Goal: Transaction & Acquisition: Purchase product/service

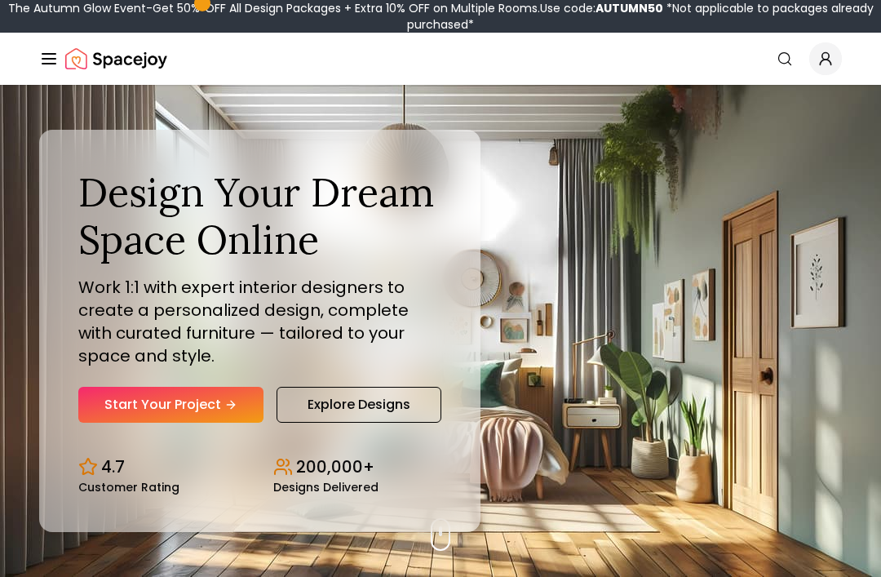
click at [126, 422] on link "Start Your Project" at bounding box center [170, 405] width 185 height 36
click at [214, 422] on link "Start Your Project" at bounding box center [170, 405] width 185 height 36
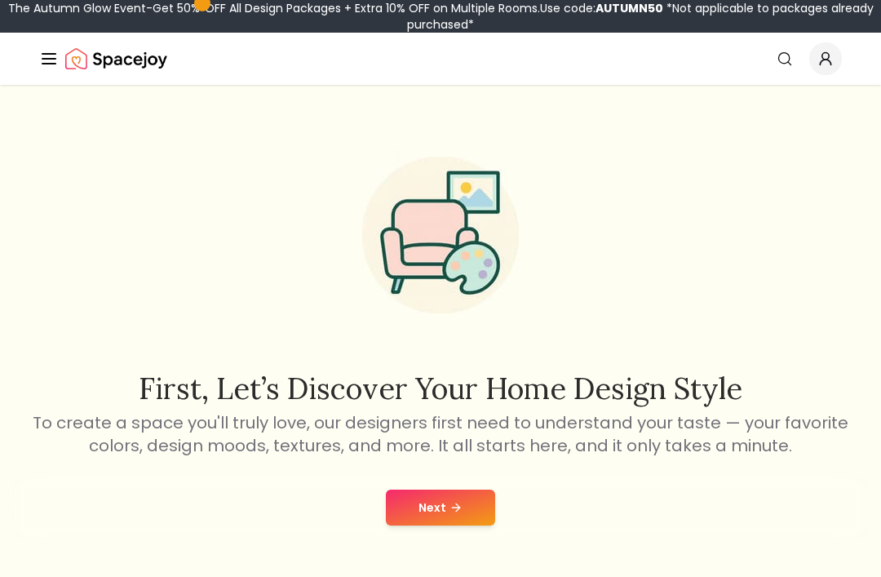
click at [466, 502] on button "Next" at bounding box center [440, 507] width 109 height 36
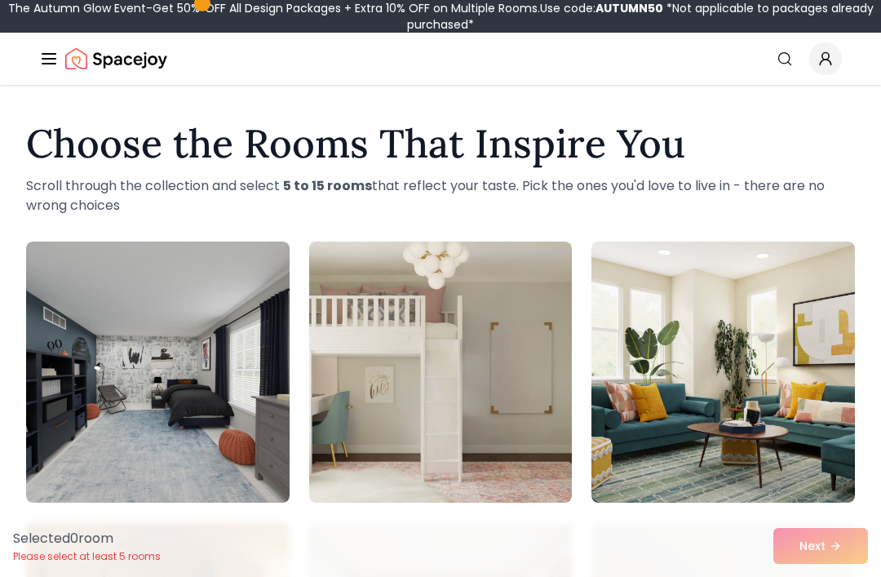
click at [483, 412] on img at bounding box center [440, 371] width 263 height 261
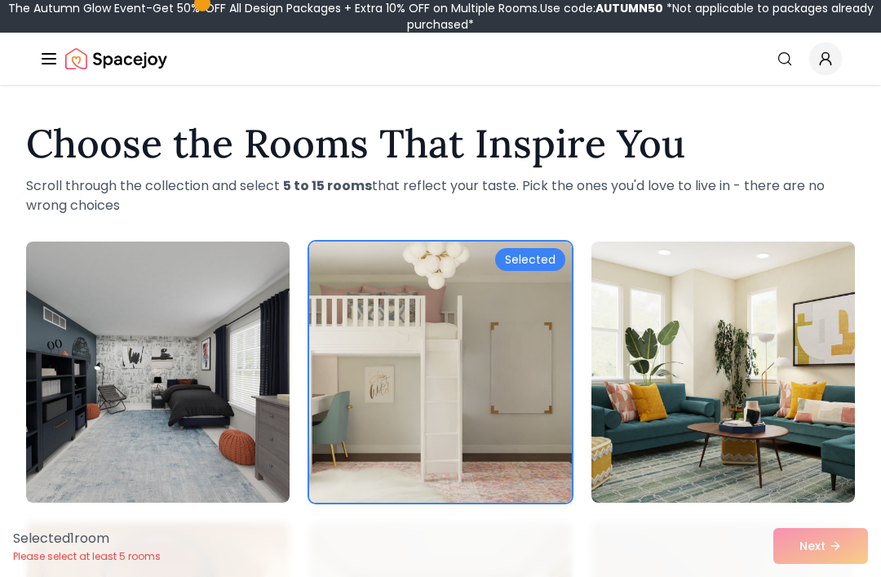
click at [833, 537] on div "Selected 1 room Please select at least 5 rooms Next" at bounding box center [440, 546] width 881 height 62
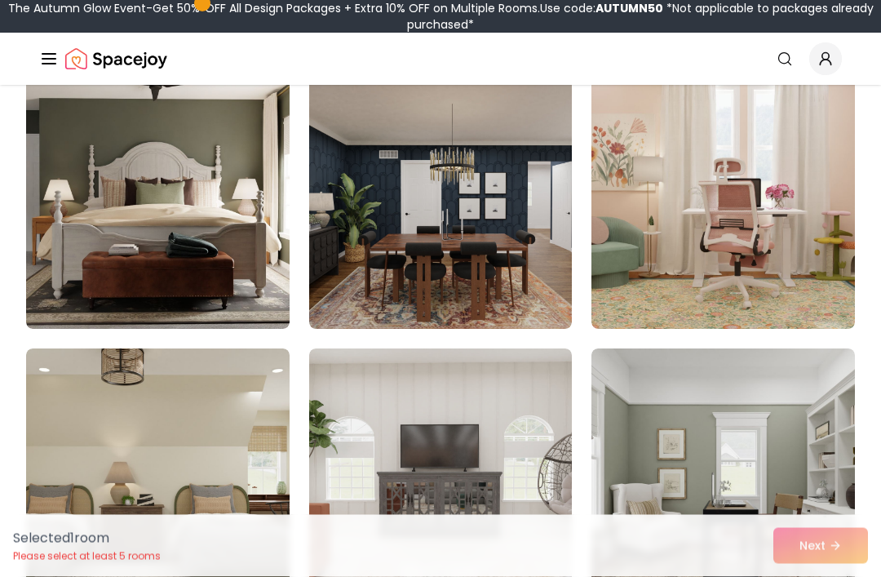
scroll to position [1577, 0]
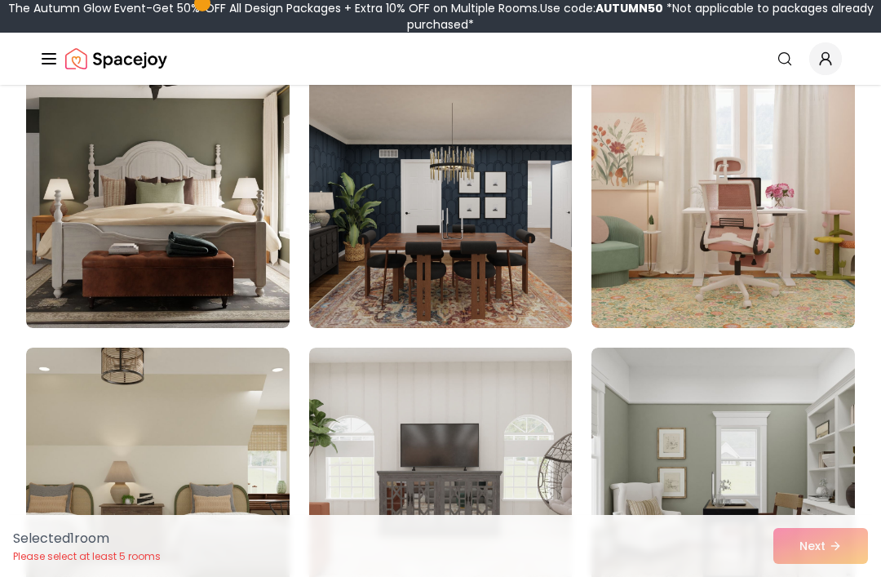
click at [789, 222] on img at bounding box center [722, 197] width 263 height 261
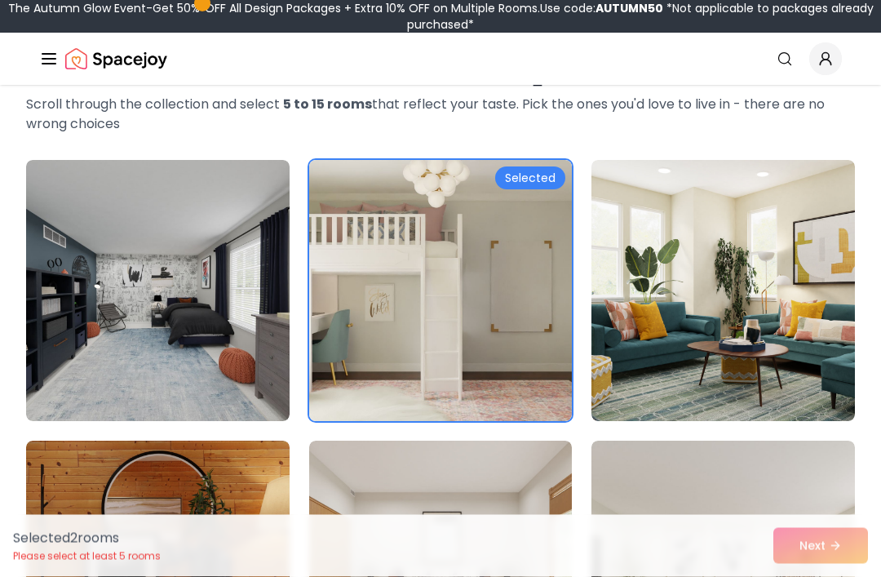
scroll to position [0, 0]
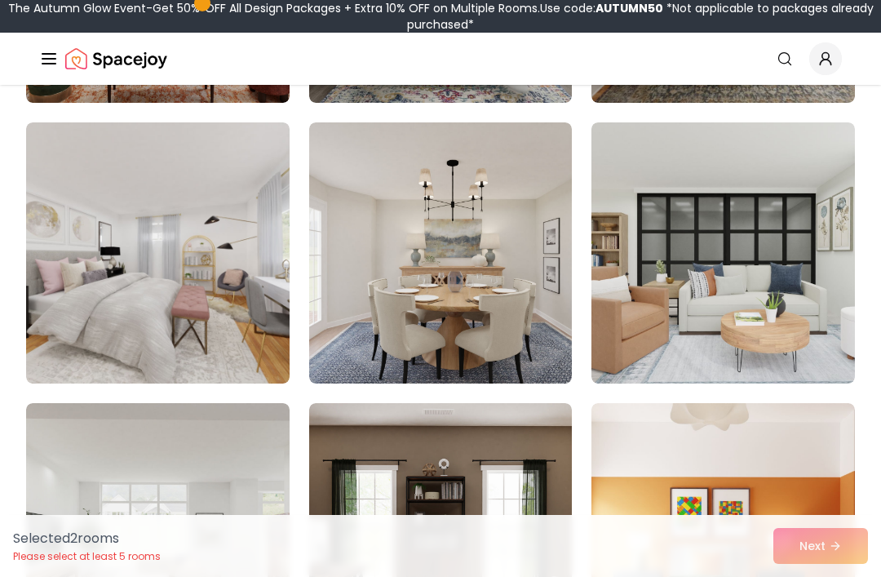
click at [196, 267] on img at bounding box center [157, 252] width 263 height 261
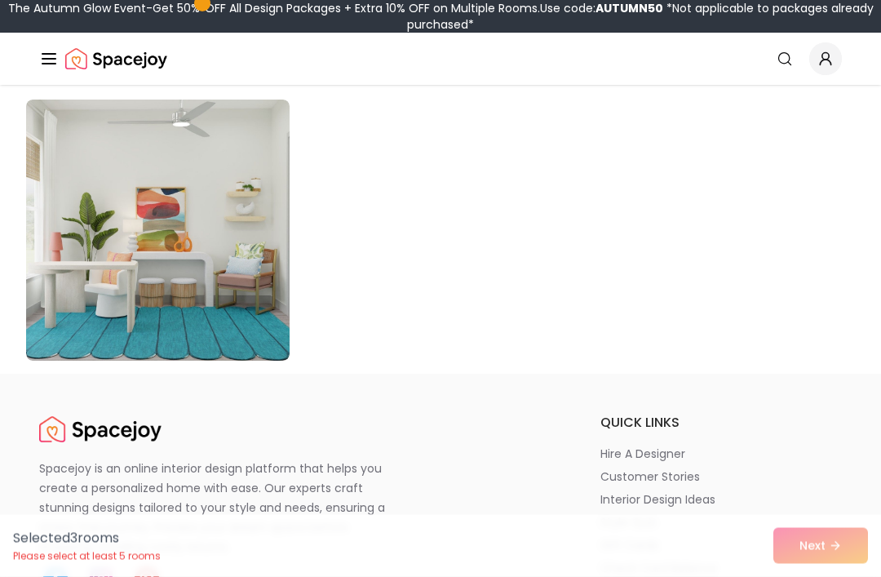
scroll to position [9397, 0]
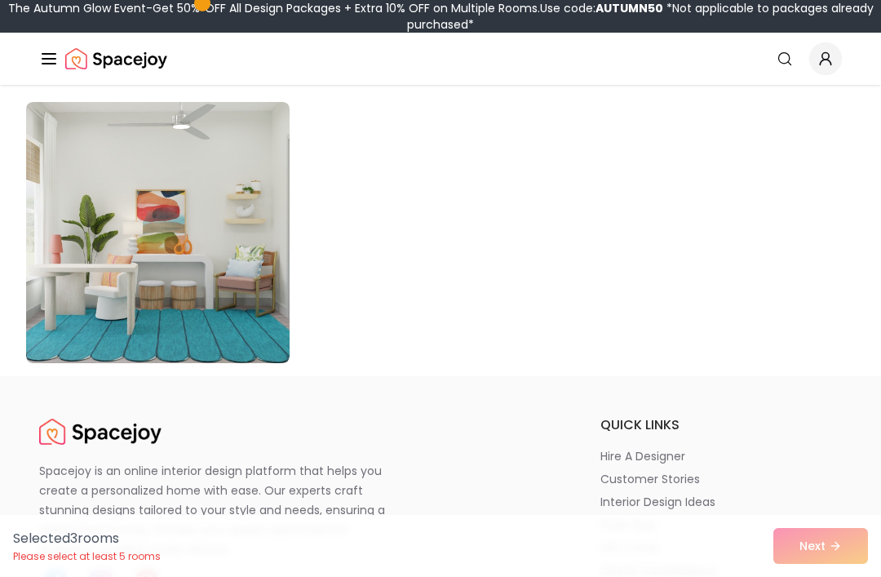
click at [832, 576] on div "Selected 3 room s Please select at least 5 rooms Next" at bounding box center [440, 546] width 881 height 62
click at [835, 576] on div "Selected 3 room s Please select at least 5 rooms Next" at bounding box center [440, 546] width 881 height 62
click at [840, 576] on div "Selected 3 room s Please select at least 5 rooms Next" at bounding box center [440, 546] width 881 height 62
click at [835, 576] on div "Selected 3 room s Please select at least 5 rooms Next" at bounding box center [440, 546] width 881 height 62
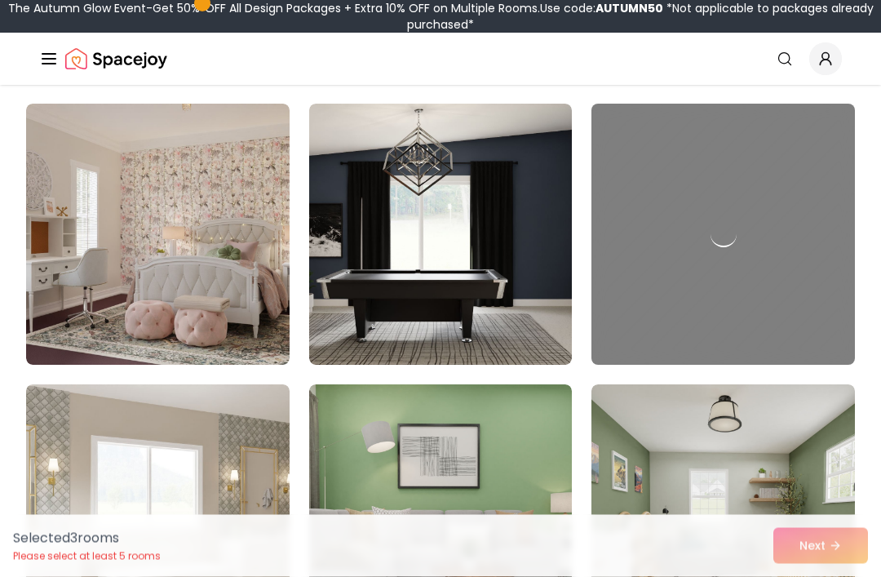
scroll to position [7707, 0]
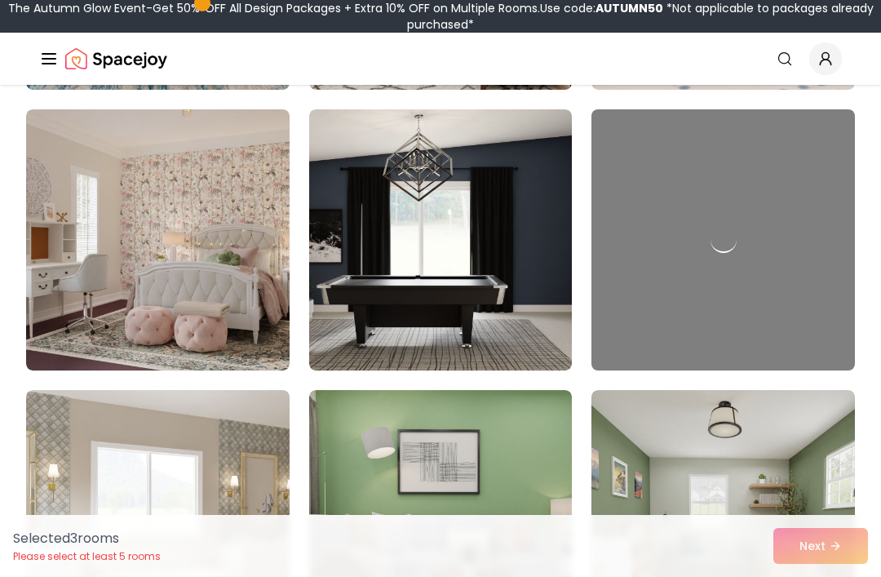
click at [215, 276] on img at bounding box center [157, 239] width 263 height 261
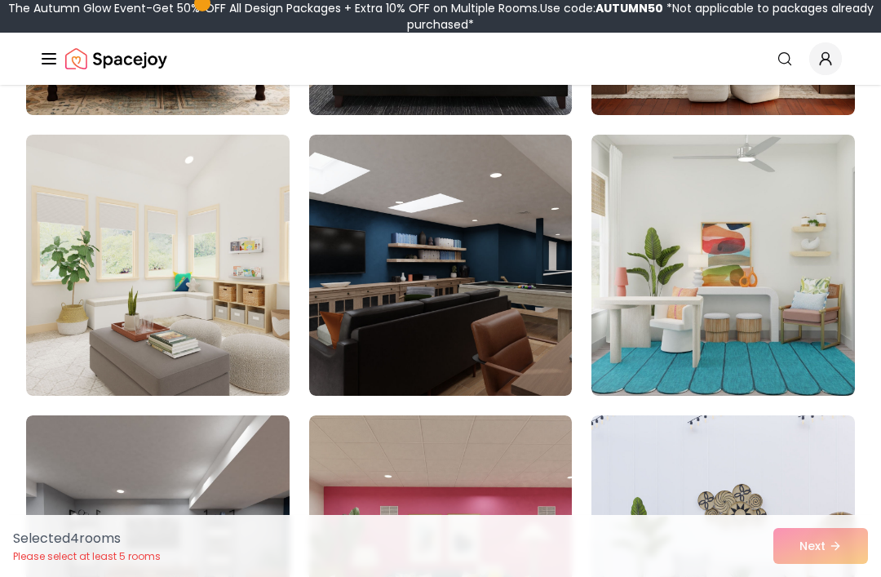
scroll to position [7119, 0]
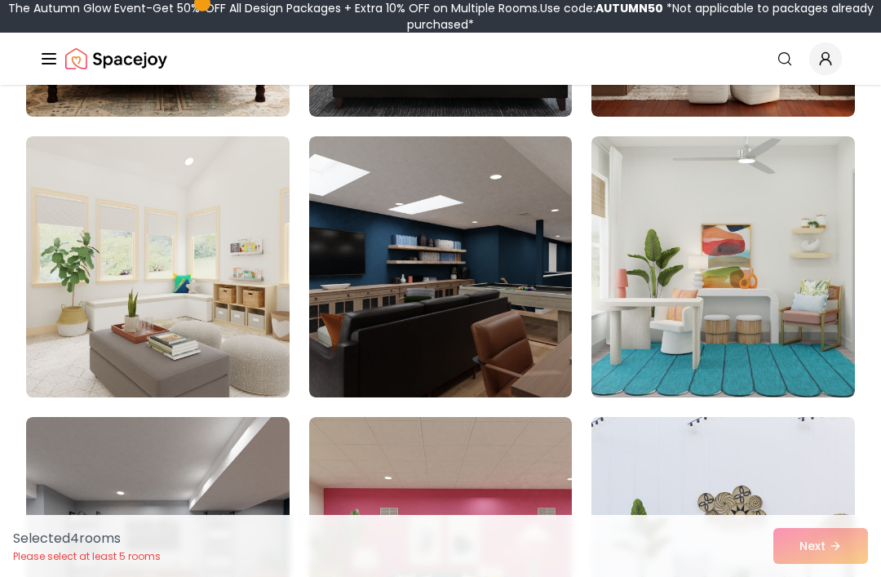
click at [795, 311] on img at bounding box center [722, 266] width 263 height 261
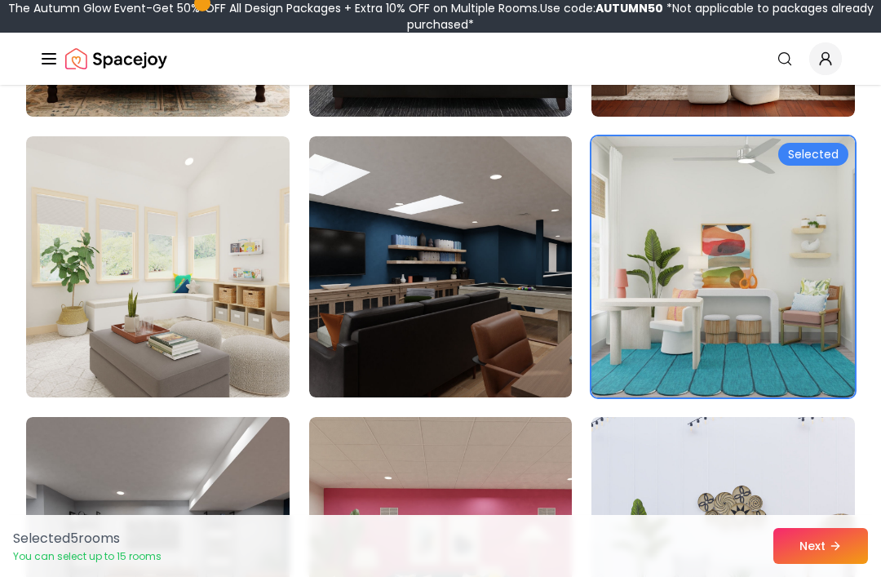
click at [826, 540] on button "Next" at bounding box center [820, 546] width 95 height 36
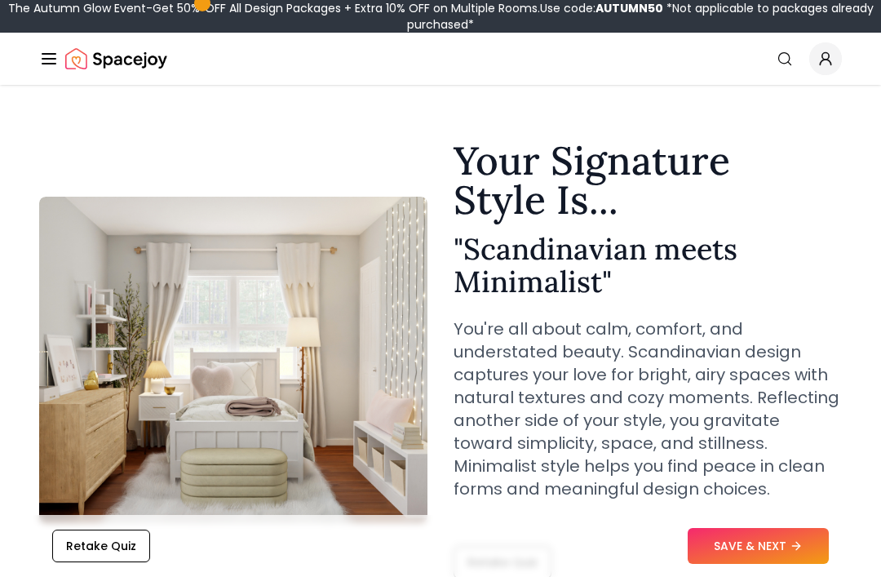
scroll to position [13, 0]
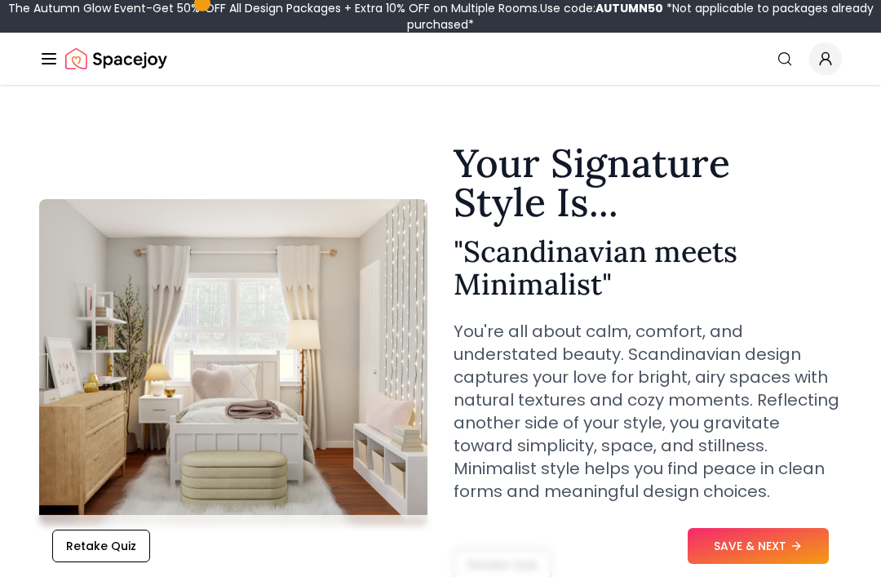
click at [779, 545] on button "SAVE & NEXT" at bounding box center [757, 546] width 141 height 36
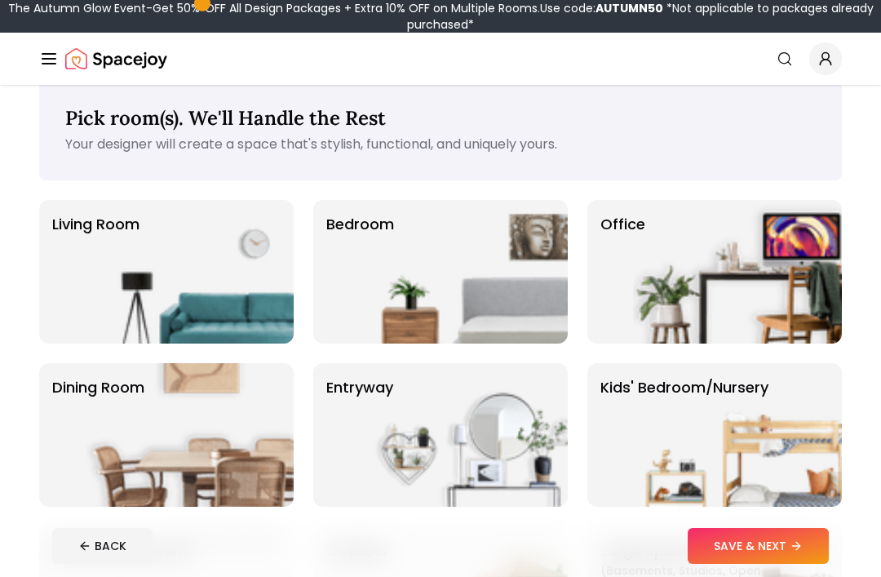
scroll to position [28, 0]
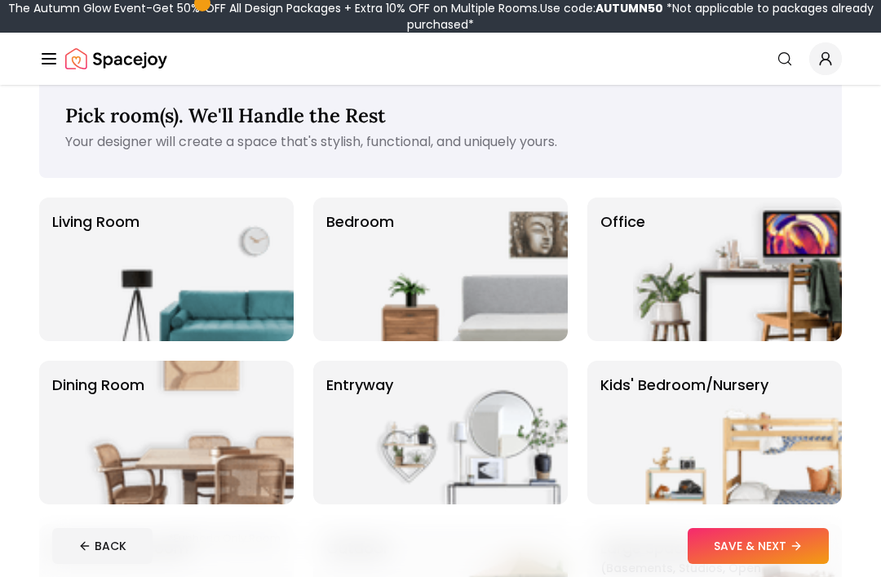
click at [427, 262] on img at bounding box center [463, 269] width 209 height 144
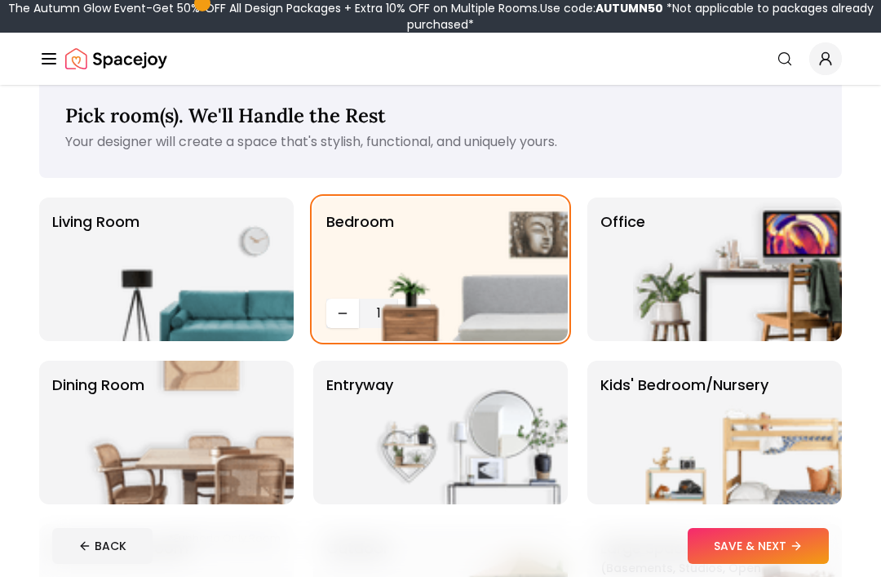
click at [773, 533] on button "SAVE & NEXT" at bounding box center [757, 546] width 141 height 36
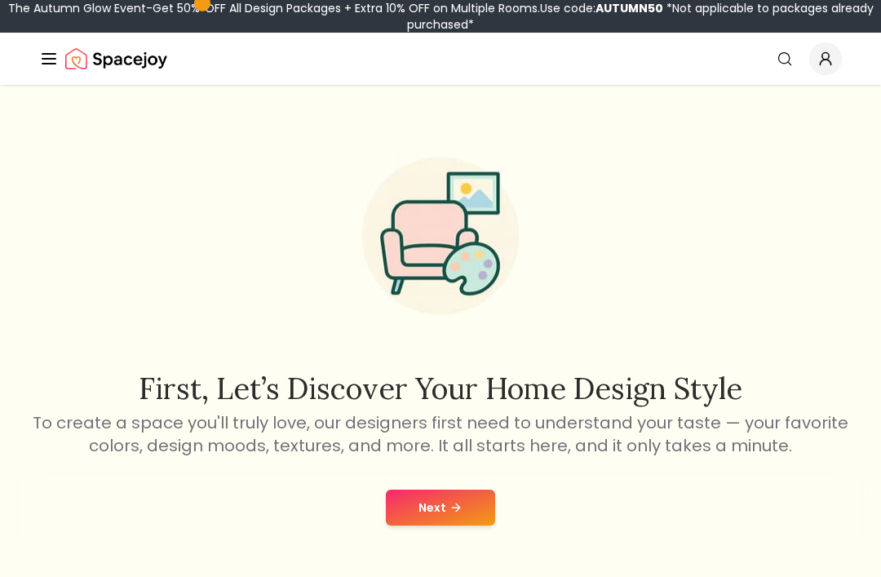
click at [474, 499] on button "Next" at bounding box center [440, 507] width 109 height 36
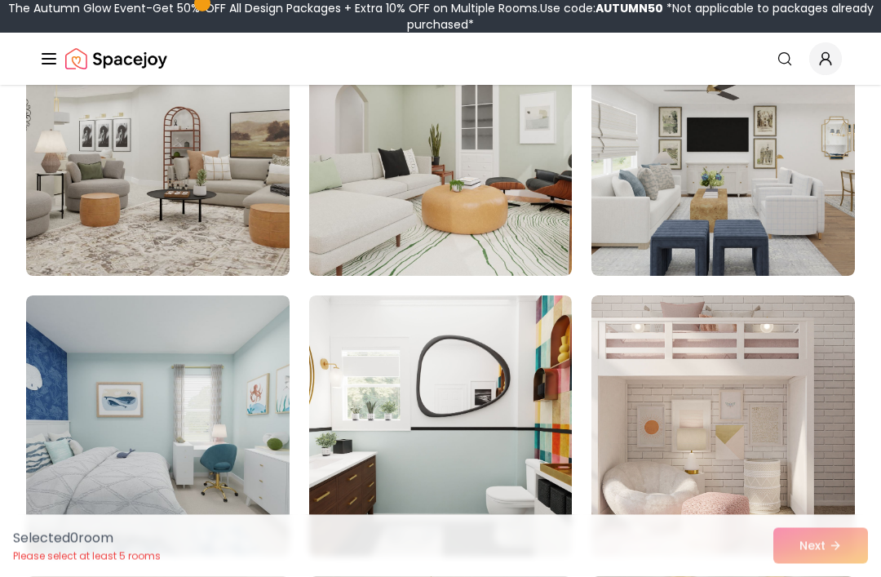
scroll to position [1071, 0]
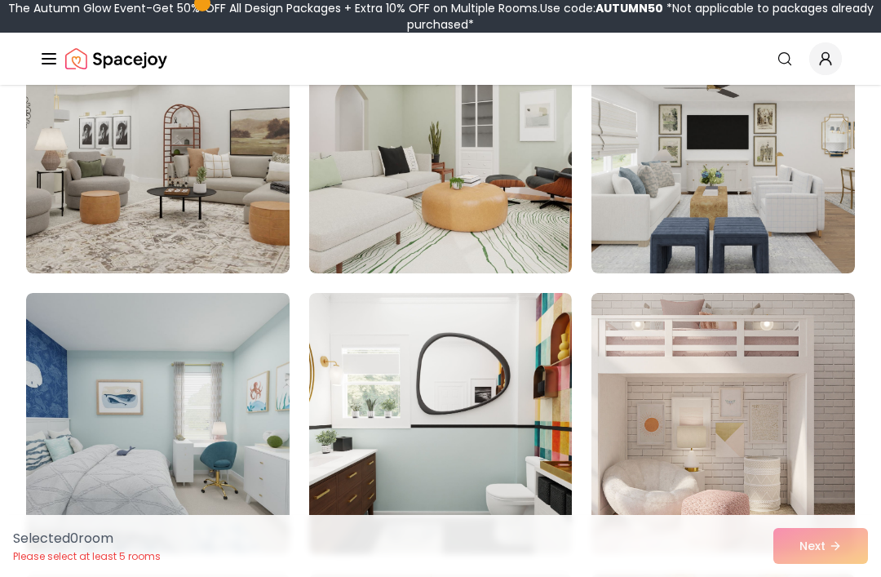
click at [748, 434] on img at bounding box center [722, 423] width 263 height 261
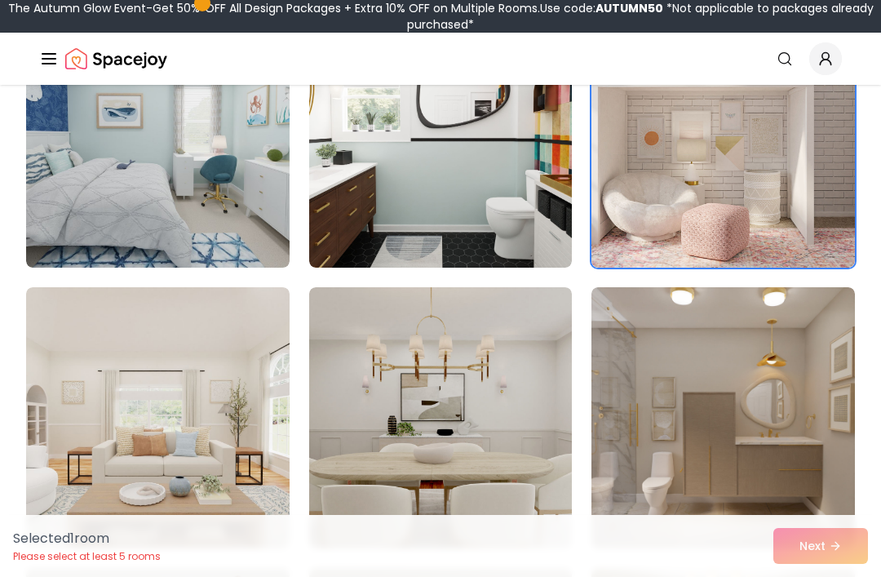
scroll to position [1338, 0]
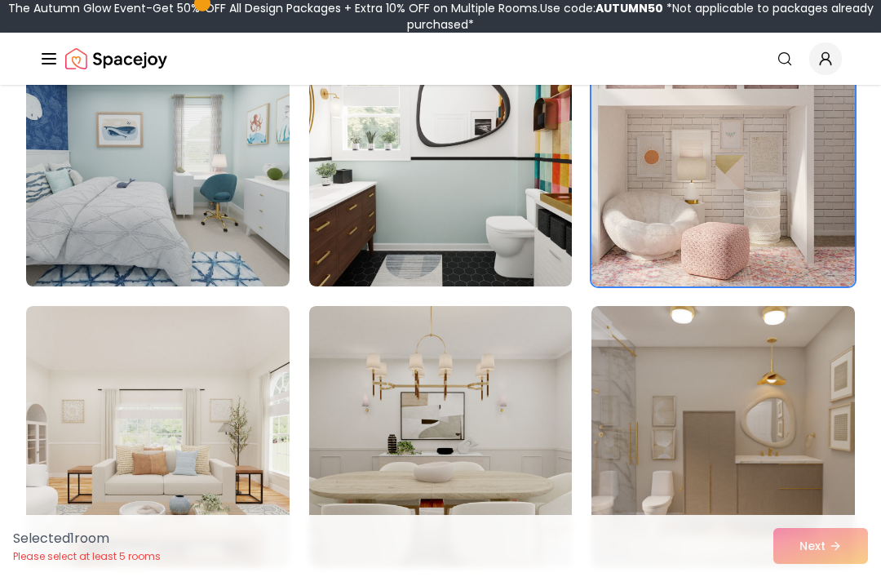
click at [827, 576] on div "Selected 1 room Please select at least 5 rooms Next" at bounding box center [440, 546] width 881 height 62
click at [834, 576] on div "Selected 1 room Please select at least 5 rooms Next" at bounding box center [440, 546] width 881 height 62
click at [832, 576] on div "Selected 1 room Please select at least 5 rooms Next" at bounding box center [440, 546] width 881 height 62
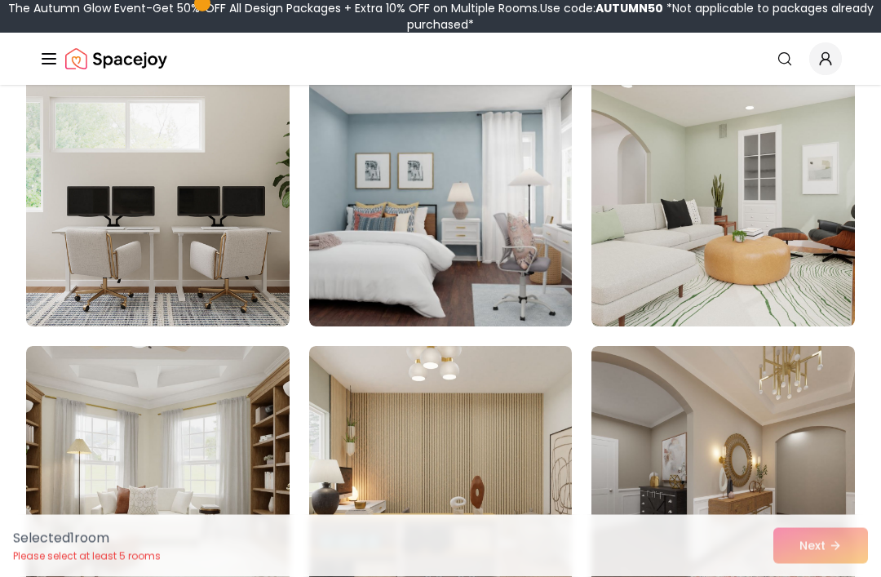
scroll to position [3262, 0]
click at [467, 296] on img at bounding box center [440, 195] width 263 height 261
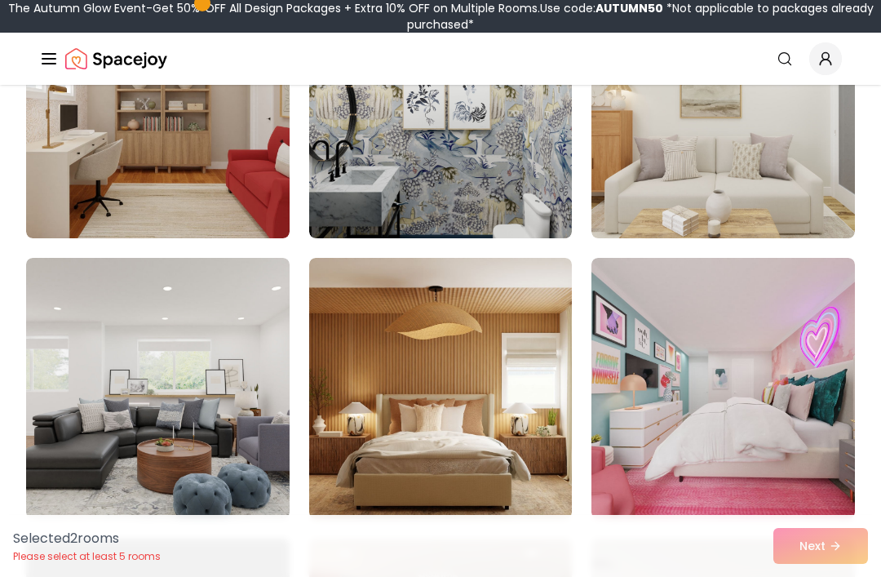
scroll to position [5321, 0]
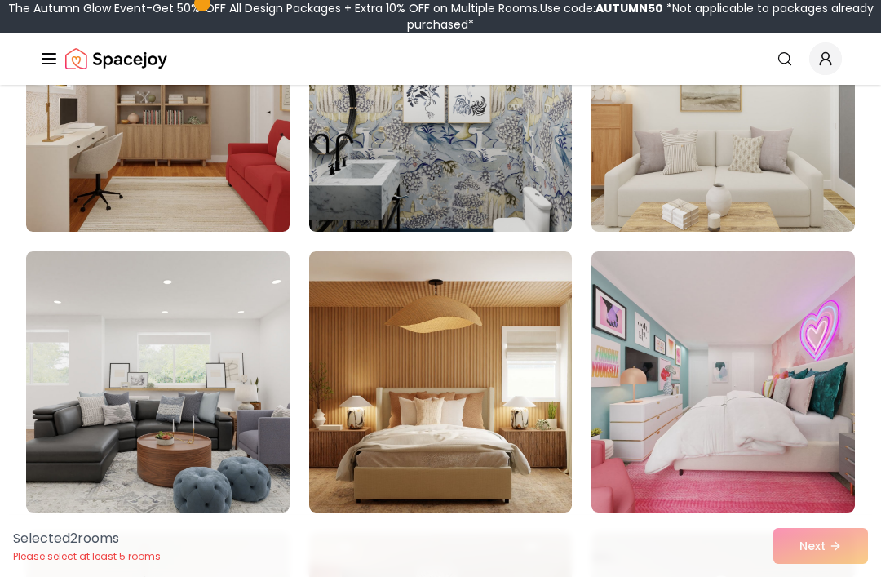
click at [780, 394] on img at bounding box center [722, 381] width 263 height 261
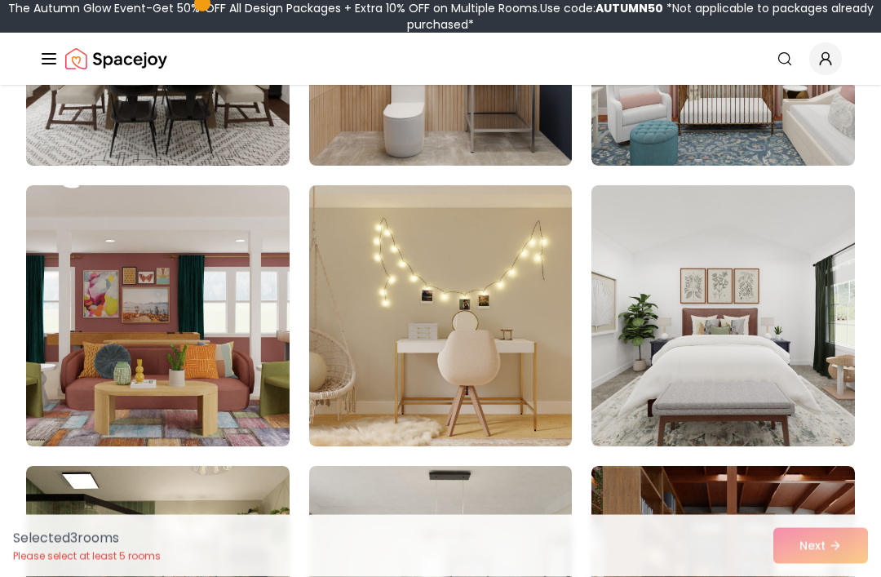
scroll to position [6233, 0]
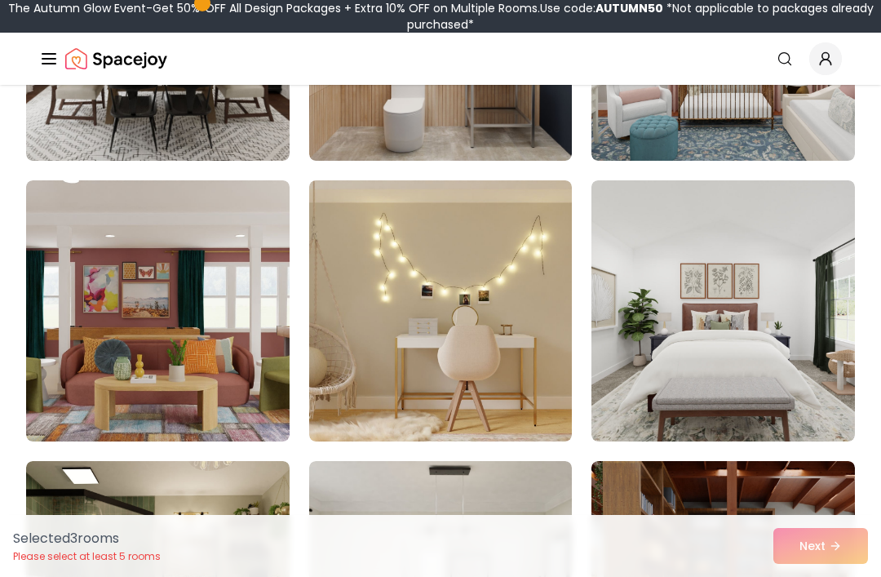
click at [489, 392] on img at bounding box center [440, 310] width 263 height 261
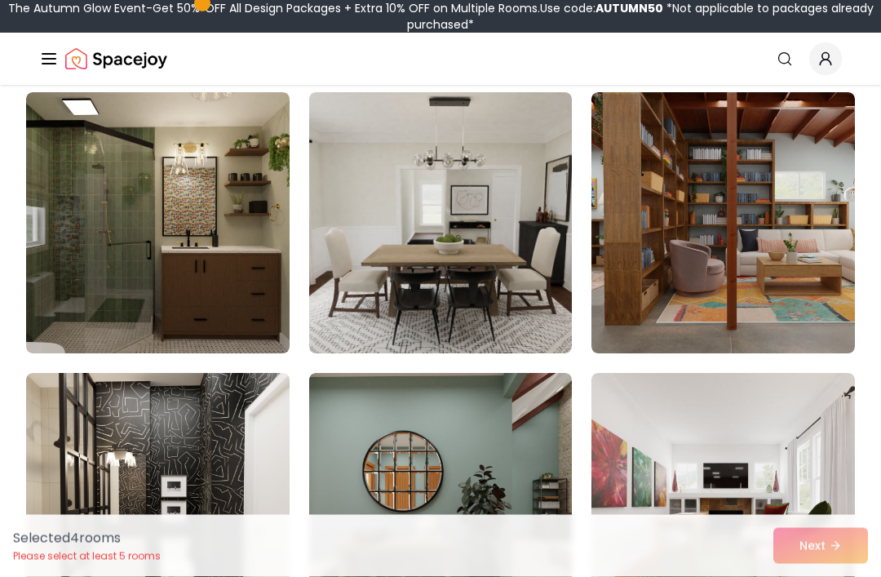
scroll to position [6602, 0]
click at [780, 221] on img at bounding box center [722, 222] width 263 height 261
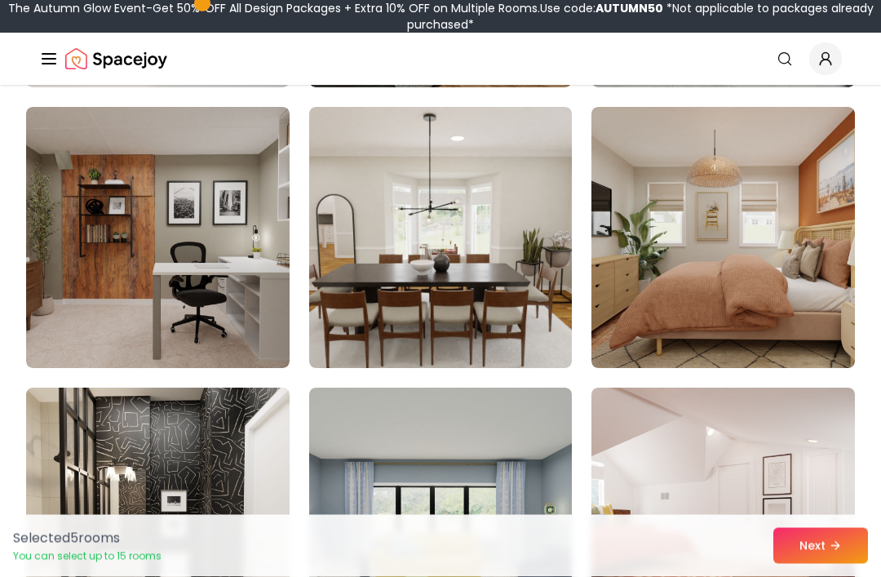
scroll to position [7429, 0]
click at [821, 247] on img at bounding box center [722, 237] width 263 height 261
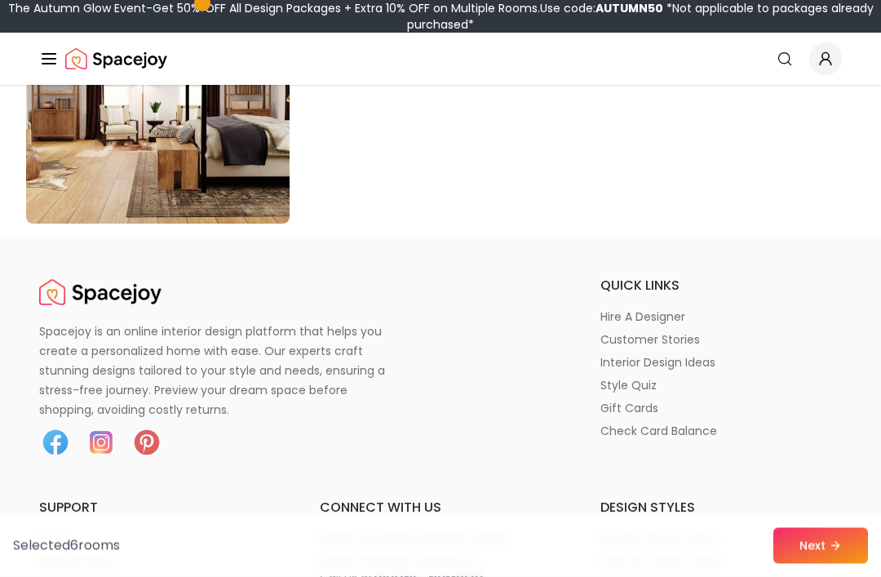
scroll to position [9537, 0]
click at [826, 564] on button "Next" at bounding box center [820, 546] width 95 height 36
